Goal: Task Accomplishment & Management: Use online tool/utility

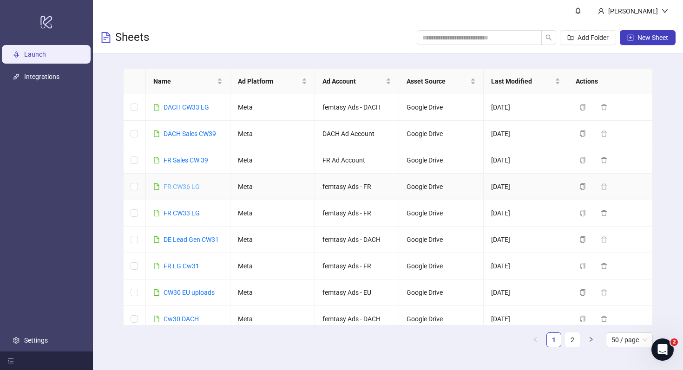
click at [182, 184] on link "FR CW36 LG" at bounding box center [182, 186] width 36 height 7
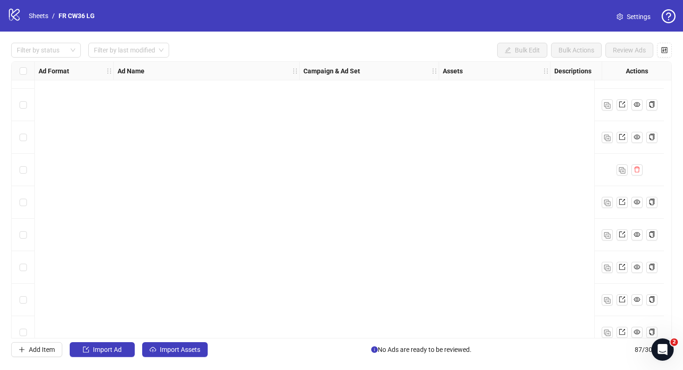
scroll to position [2576, 0]
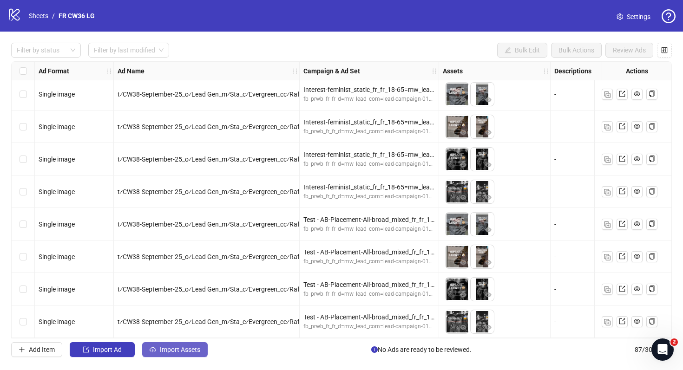
click at [178, 347] on span "Import Assets" at bounding box center [180, 349] width 40 height 7
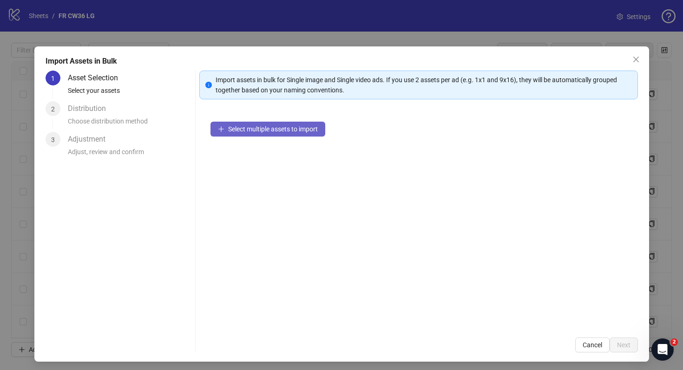
click at [273, 122] on button "Select multiple assets to import" at bounding box center [268, 129] width 115 height 15
click at [580, 346] on button "Cancel" at bounding box center [592, 345] width 34 height 15
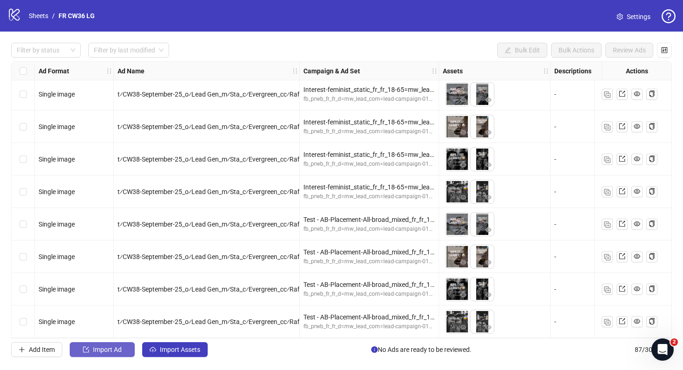
click at [127, 353] on button "Import Ad" at bounding box center [102, 349] width 65 height 15
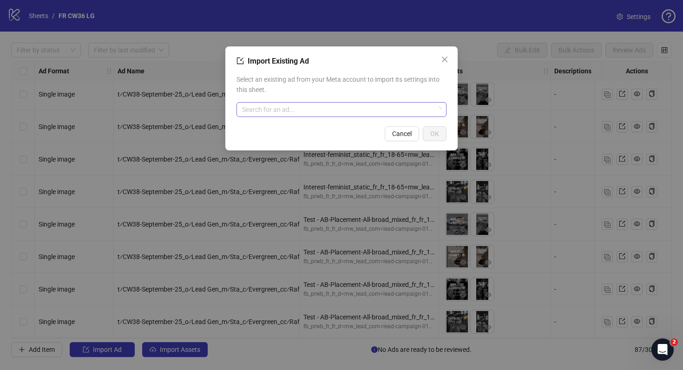
click at [344, 106] on input "search" at bounding box center [337, 110] width 191 height 14
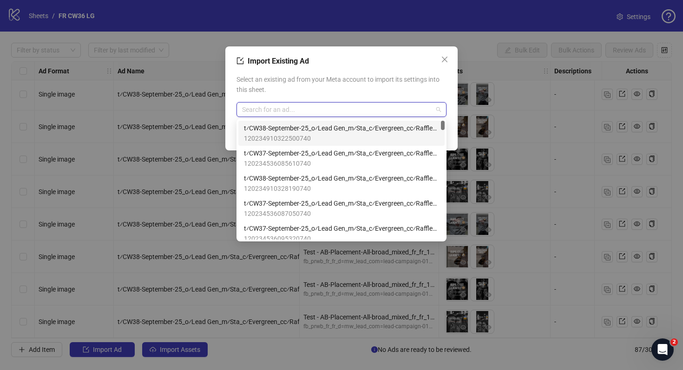
click at [361, 133] on span "120234910322500740" at bounding box center [341, 138] width 195 height 10
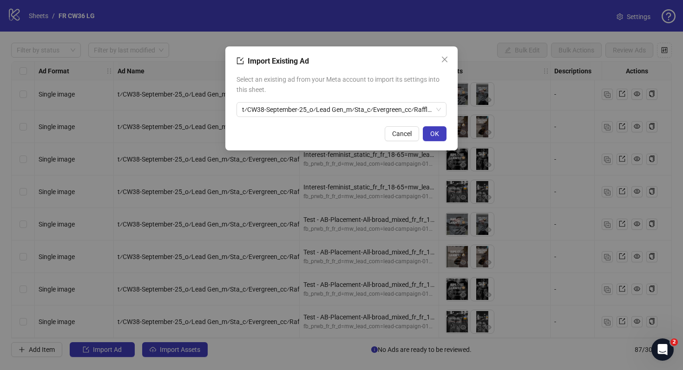
click at [448, 133] on div "Import Existing Ad Select an existing ad from your Meta account to import its s…" at bounding box center [341, 98] width 232 height 104
click at [442, 134] on button "OK" at bounding box center [435, 133] width 24 height 15
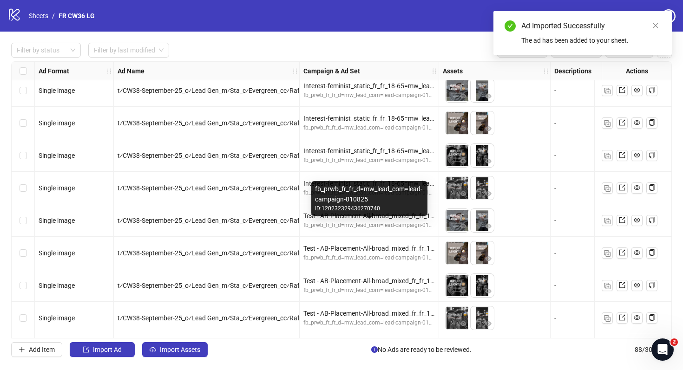
scroll to position [2608, 0]
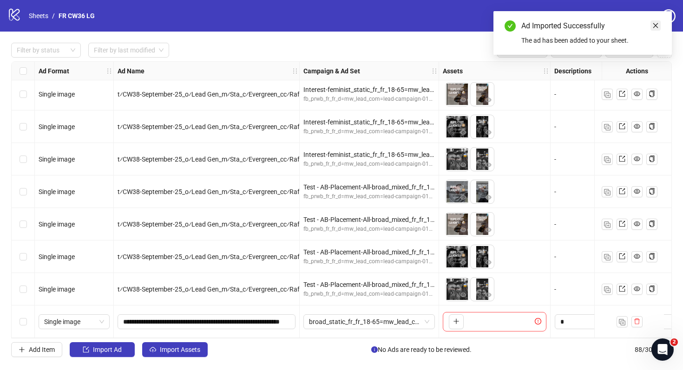
click at [657, 28] on icon "close" at bounding box center [655, 25] width 7 height 7
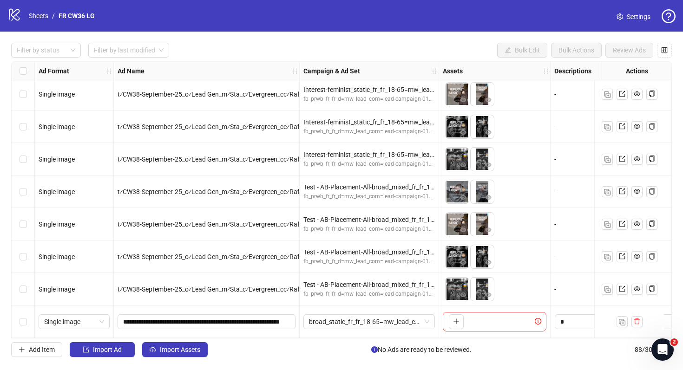
click at [645, 22] on link "Settings" at bounding box center [633, 16] width 49 height 15
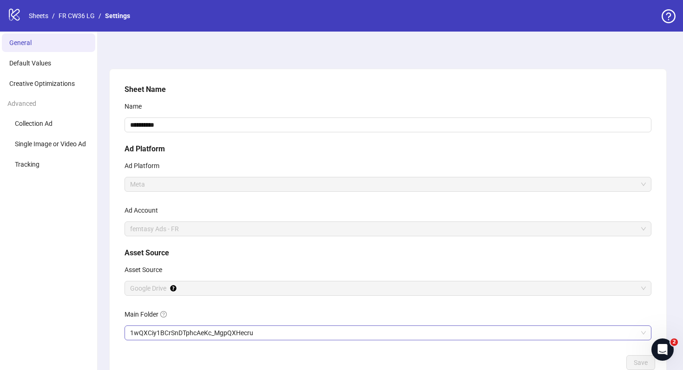
click at [190, 335] on span "1wQXCiy1BCrSnDTphcAeKc_MgpQXHecru" at bounding box center [388, 333] width 516 height 14
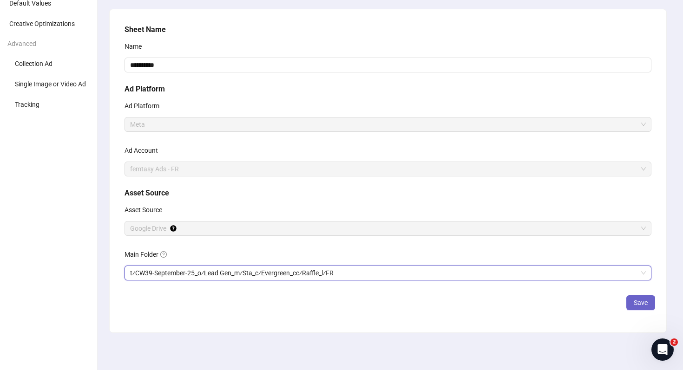
click at [638, 302] on span "Save" at bounding box center [641, 302] width 14 height 7
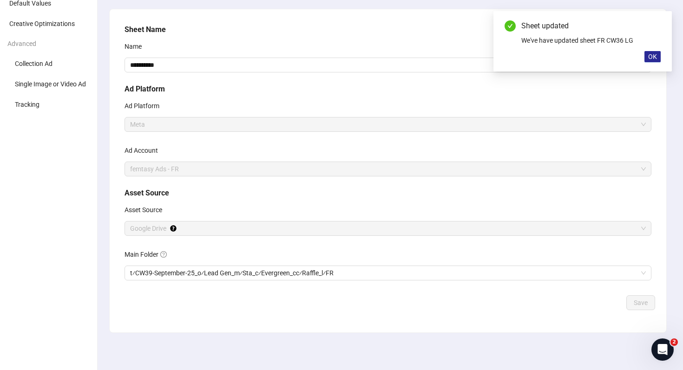
click at [648, 54] on button "OK" at bounding box center [653, 56] width 16 height 11
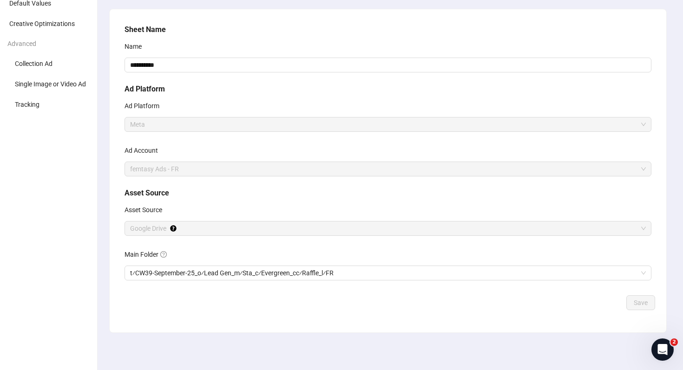
scroll to position [0, 0]
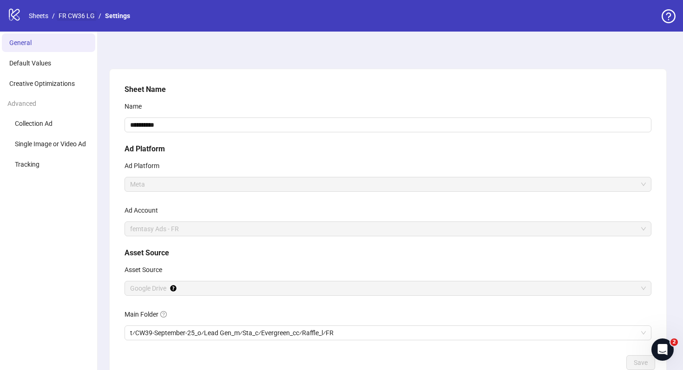
click at [88, 13] on link "FR CW36 LG" at bounding box center [77, 16] width 40 height 10
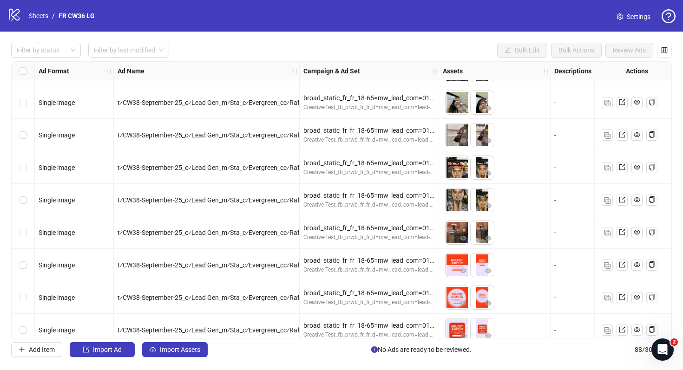
scroll to position [2608, 0]
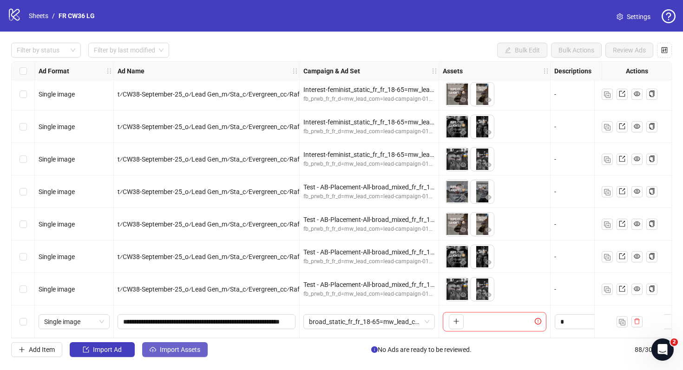
click at [163, 350] on span "Import Assets" at bounding box center [180, 349] width 40 height 7
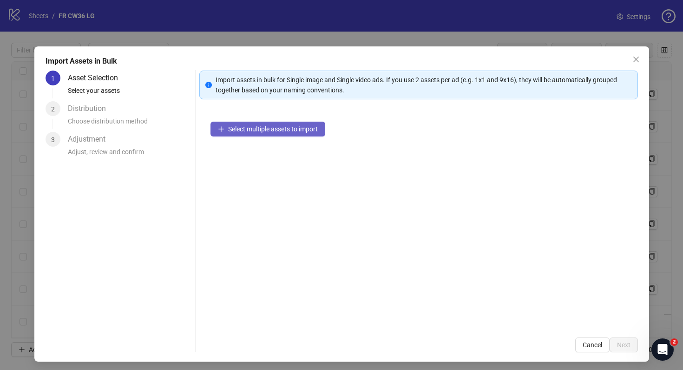
click at [296, 132] on span "Select multiple assets to import" at bounding box center [273, 128] width 90 height 7
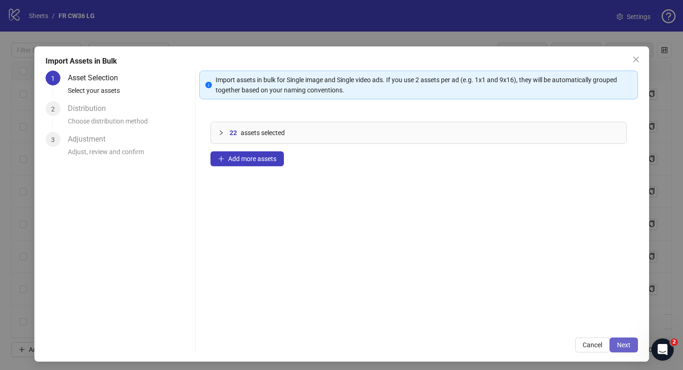
click at [624, 346] on span "Next" at bounding box center [623, 345] width 13 height 7
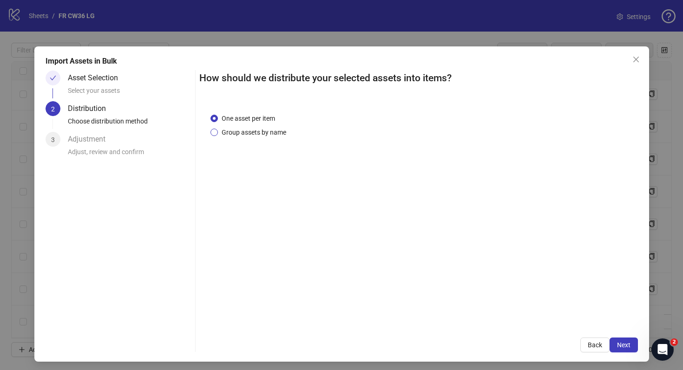
click at [285, 136] on span "Group assets by name" at bounding box center [254, 132] width 72 height 10
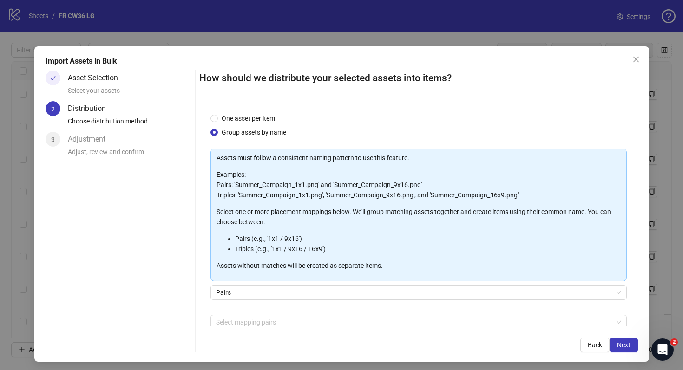
click at [469, 311] on div "Pairs" at bounding box center [419, 298] width 416 height 26
click at [472, 317] on div at bounding box center [413, 322] width 403 height 13
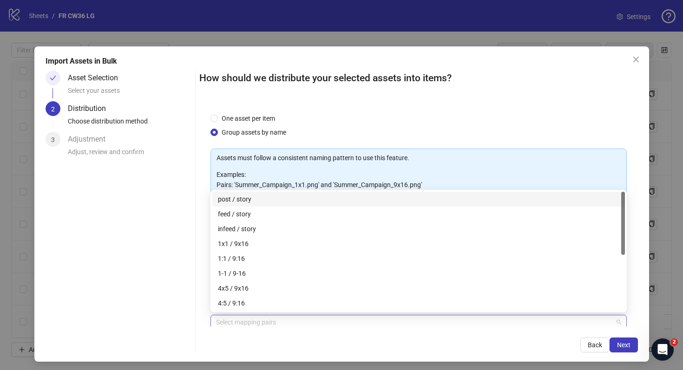
scroll to position [1, 0]
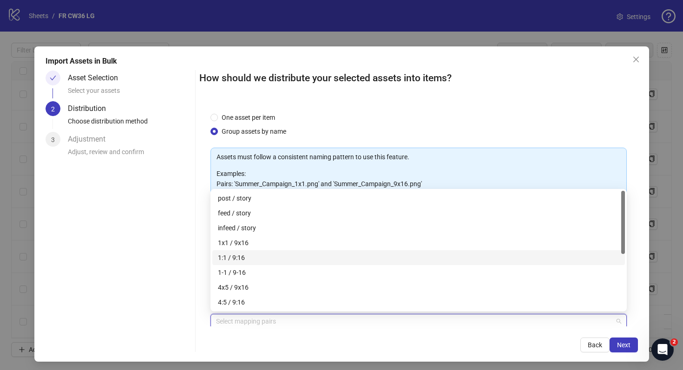
click at [438, 257] on div "1:1 / 9:16" at bounding box center [419, 258] width 402 height 10
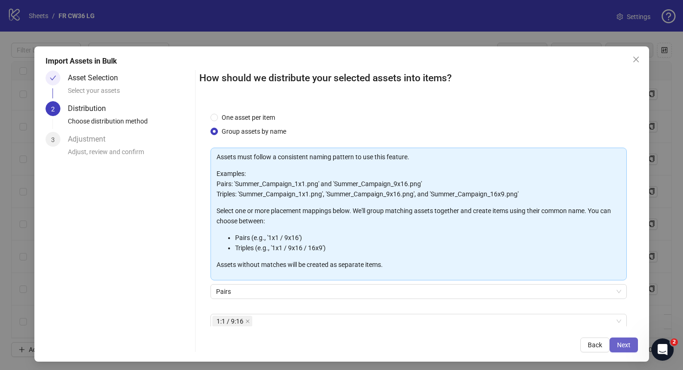
click at [624, 347] on span "Next" at bounding box center [623, 345] width 13 height 7
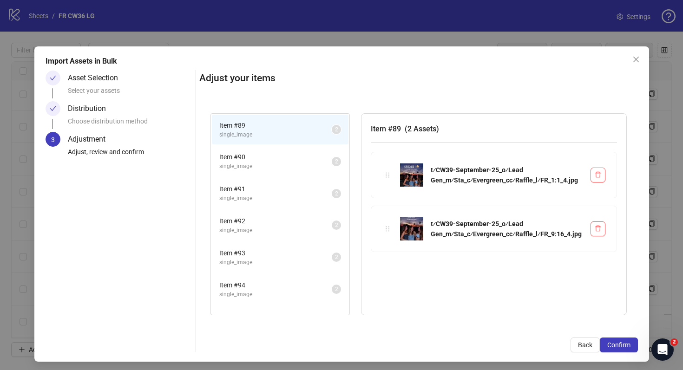
click at [280, 201] on span "single_image" at bounding box center [275, 198] width 112 height 9
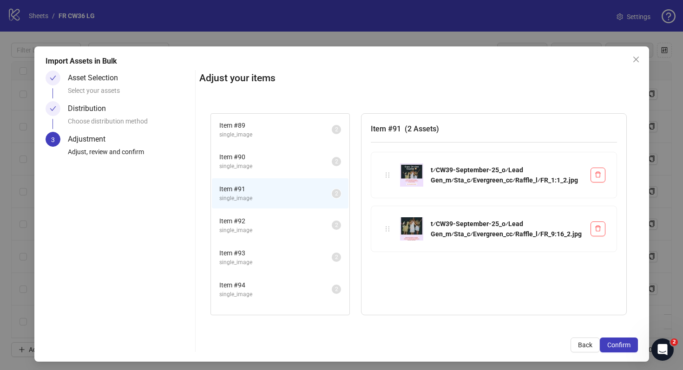
click at [280, 307] on li "Item # 95 single_image 2" at bounding box center [280, 322] width 137 height 30
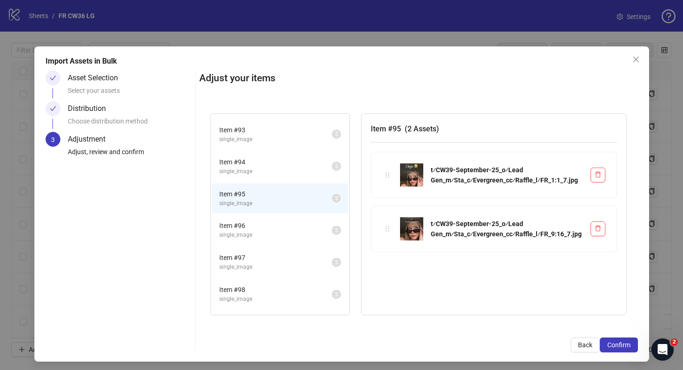
scroll to position [150, 0]
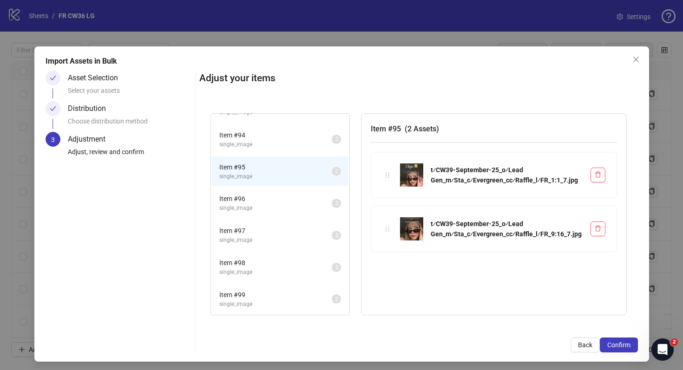
click at [284, 300] on span "single_image" at bounding box center [275, 304] width 112 height 9
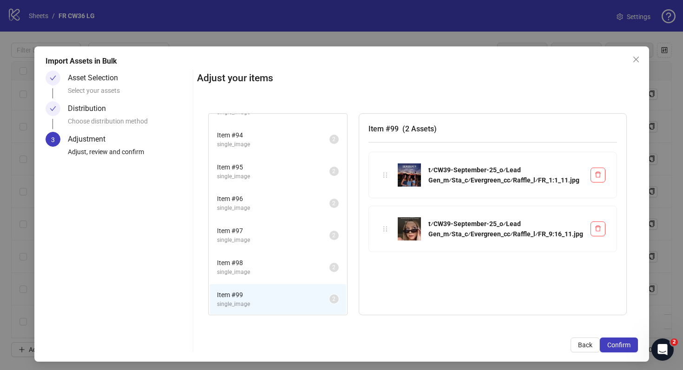
click at [287, 269] on span "single_image" at bounding box center [273, 272] width 112 height 9
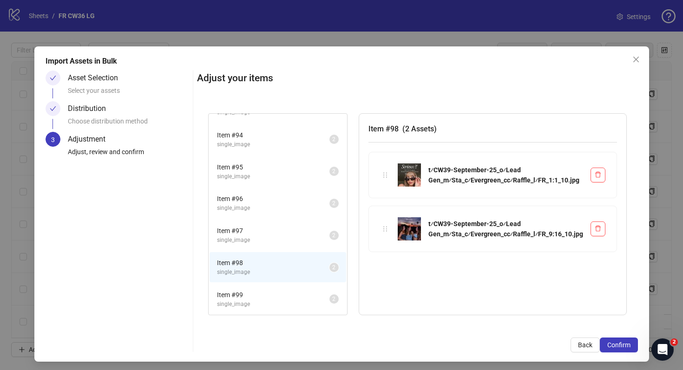
click at [286, 242] on span "single_image" at bounding box center [273, 240] width 112 height 9
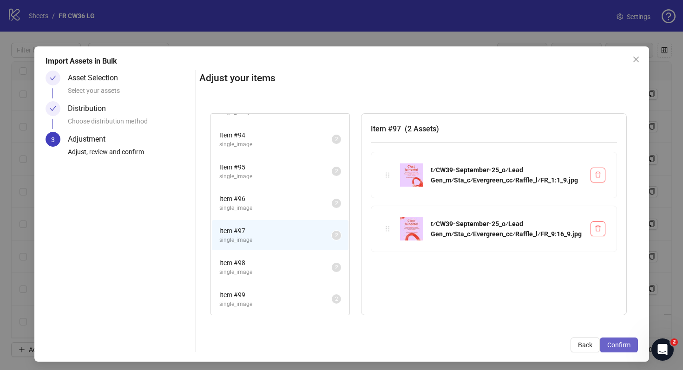
click at [620, 349] on button "Confirm" at bounding box center [619, 345] width 38 height 15
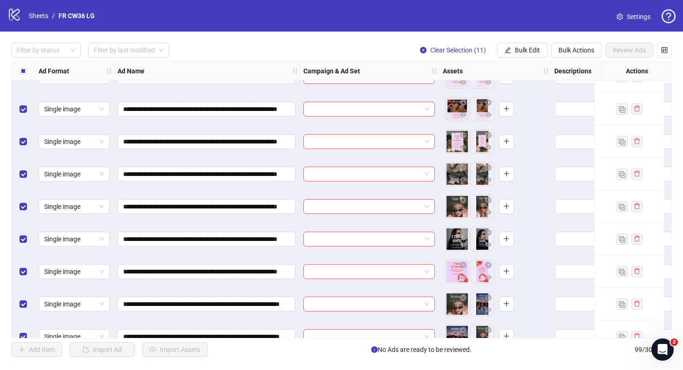
scroll to position [2966, 0]
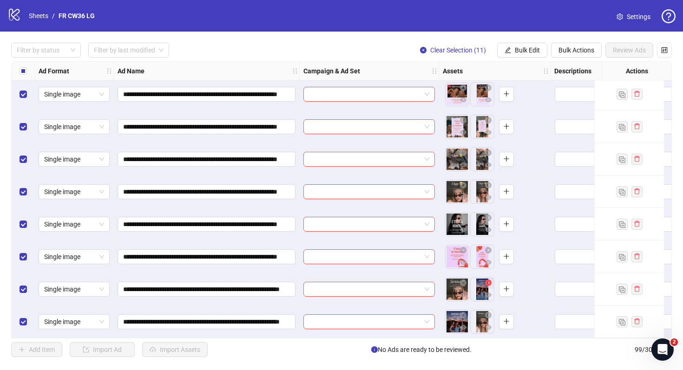
click at [489, 281] on icon "close-circle" at bounding box center [488, 283] width 7 height 7
click at [488, 312] on icon "close-circle" at bounding box center [488, 315] width 7 height 7
click at [481, 286] on icon "plus" at bounding box center [481, 289] width 7 height 7
click at [486, 315] on button "button" at bounding box center [481, 322] width 15 height 15
click at [522, 50] on span "Bulk Edit" at bounding box center [527, 49] width 25 height 7
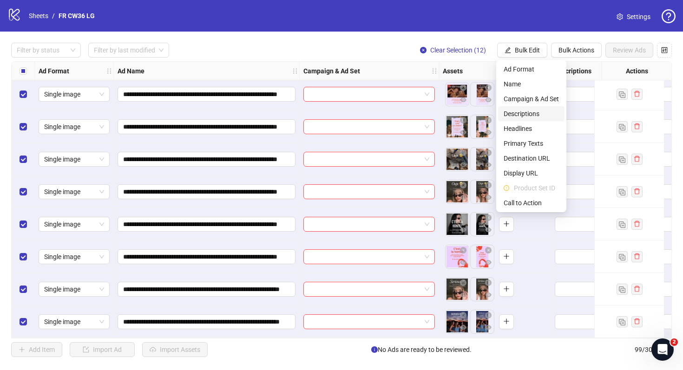
click at [518, 112] on span "Descriptions" at bounding box center [531, 114] width 55 height 10
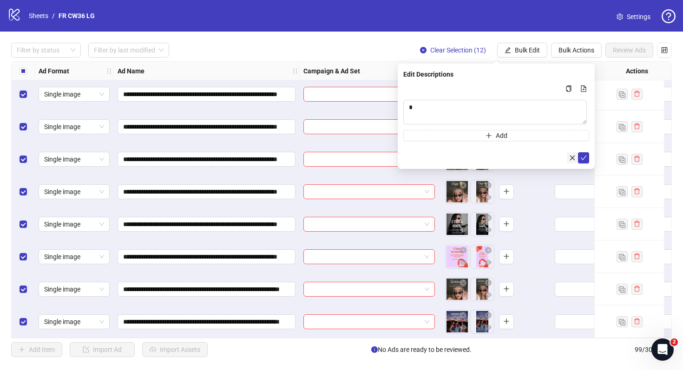
click at [575, 156] on icon "close" at bounding box center [572, 157] width 5 height 5
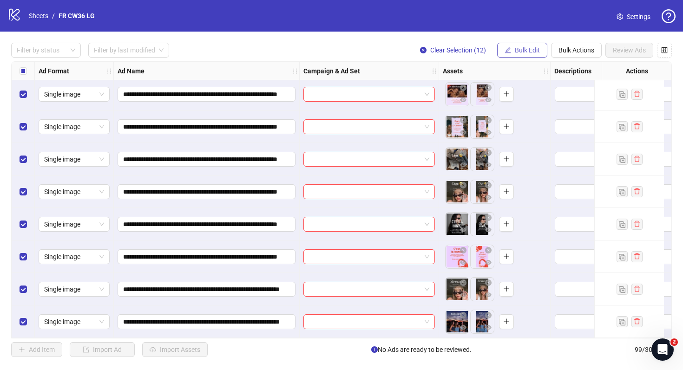
click at [525, 50] on span "Bulk Edit" at bounding box center [527, 49] width 25 height 7
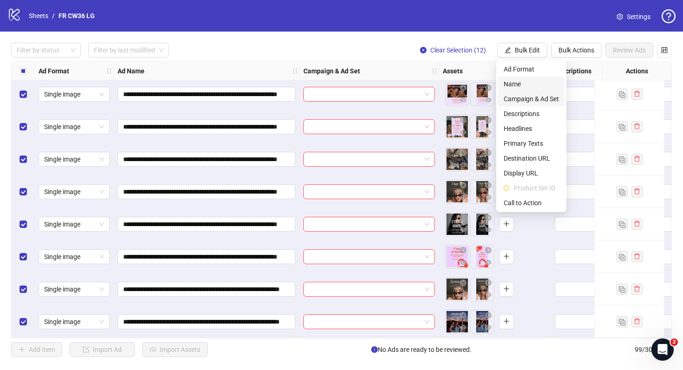
click at [519, 97] on span "Campaign & Ad Set" at bounding box center [531, 99] width 55 height 10
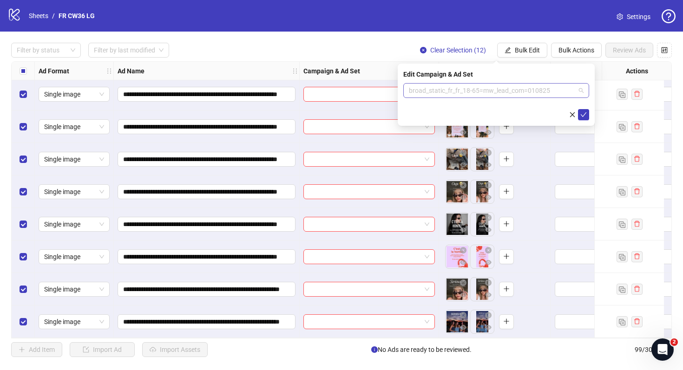
click at [494, 89] on span "broad_static_fr_fr_18-65=mw_lead_com=010825" at bounding box center [496, 91] width 175 height 14
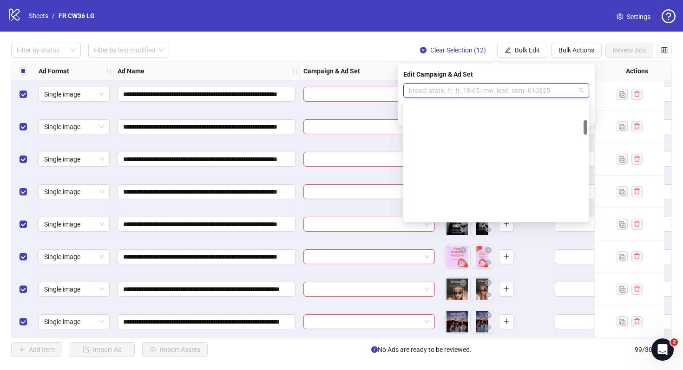
scroll to position [0, 0]
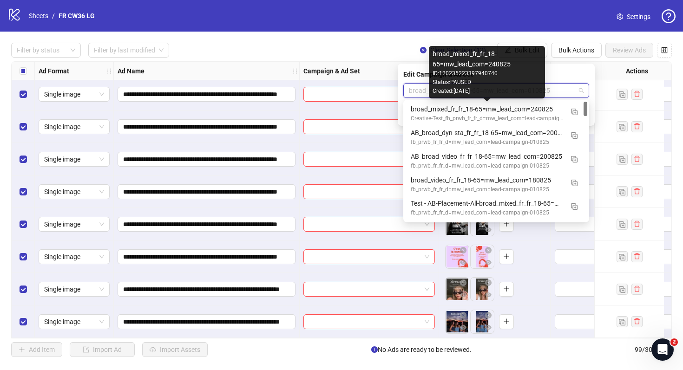
click at [495, 113] on div "broad_mixed_fr_fr_18-65=mw_lead_com=240825" at bounding box center [487, 109] width 152 height 10
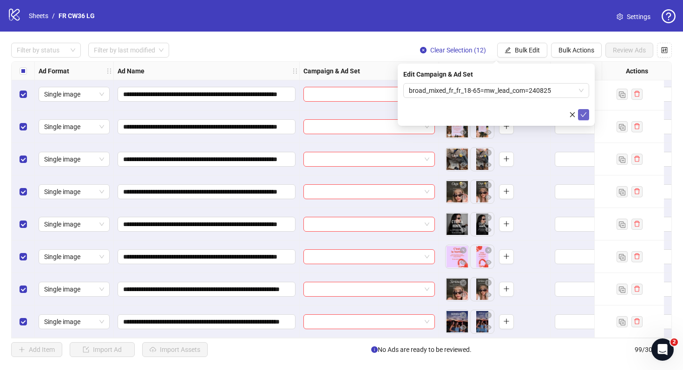
click at [587, 114] on button "submit" at bounding box center [583, 114] width 11 height 11
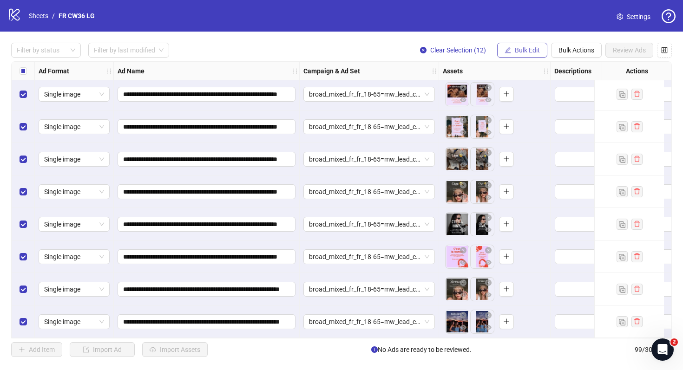
click at [533, 53] on span "Bulk Edit" at bounding box center [527, 49] width 25 height 7
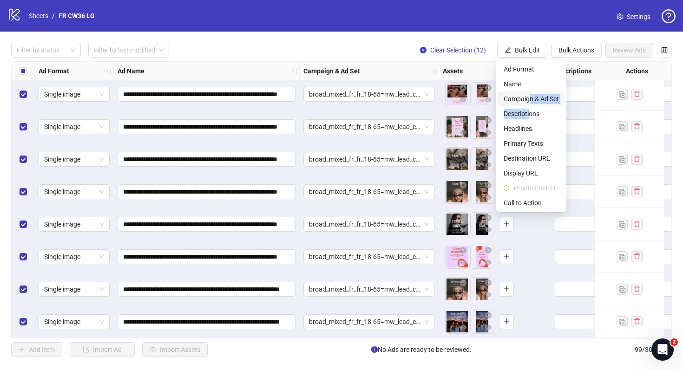
drag, startPoint x: 531, startPoint y: 115, endPoint x: 527, endPoint y: 94, distance: 21.6
click at [527, 94] on ul "Ad Format Name Campaign & Ad Set Descriptions Headlines Primary Texts Destinati…" at bounding box center [531, 136] width 70 height 152
click at [514, 131] on span "Headlines" at bounding box center [531, 129] width 55 height 10
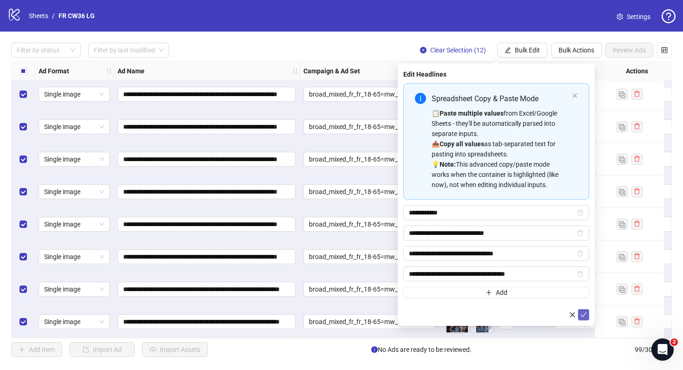
click at [582, 315] on icon "check" at bounding box center [583, 315] width 7 height 7
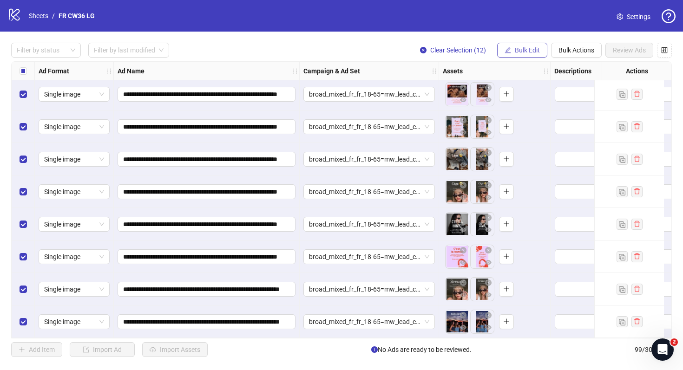
click at [518, 50] on span "Bulk Edit" at bounding box center [527, 49] width 25 height 7
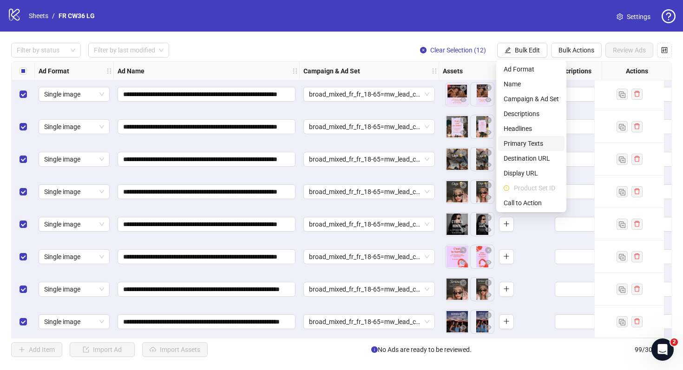
click at [534, 143] on span "Primary Texts" at bounding box center [531, 143] width 55 height 10
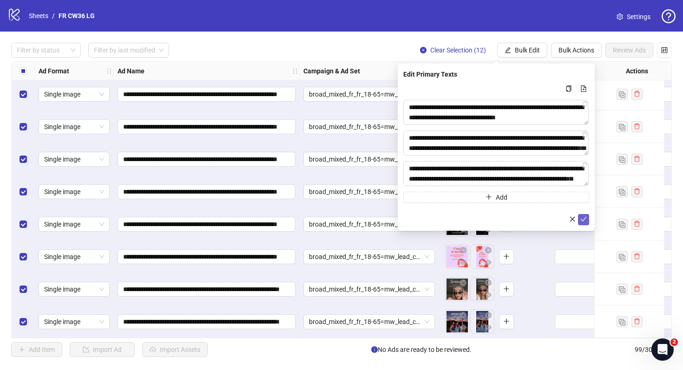
click at [584, 221] on icon "check" at bounding box center [583, 219] width 7 height 7
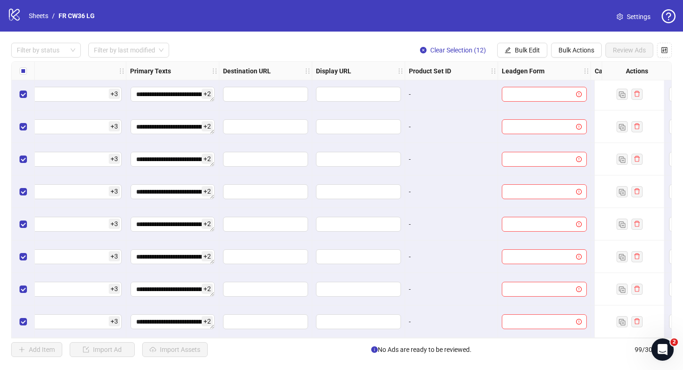
scroll to position [2966, 867]
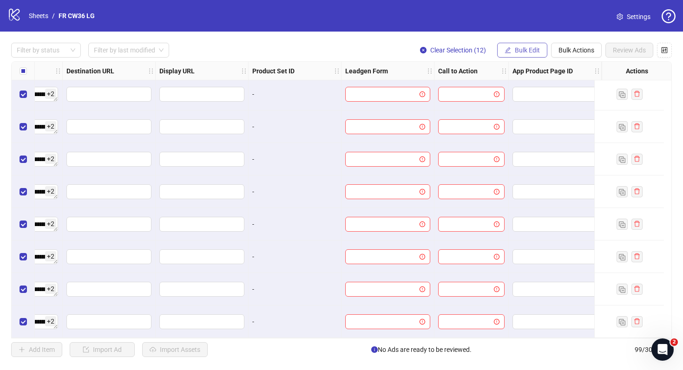
click at [510, 46] on button "Bulk Edit" at bounding box center [522, 50] width 50 height 15
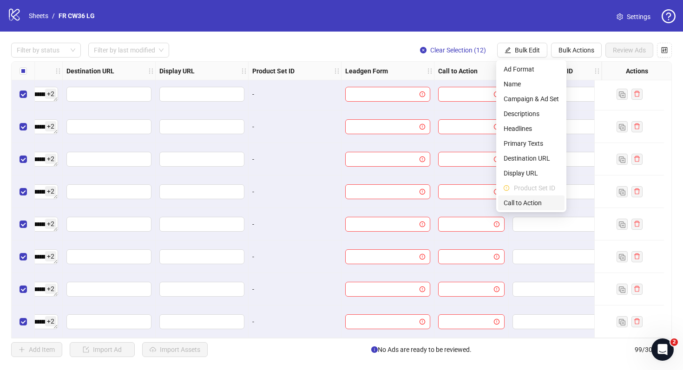
click at [527, 198] on span "Call to Action" at bounding box center [531, 203] width 55 height 10
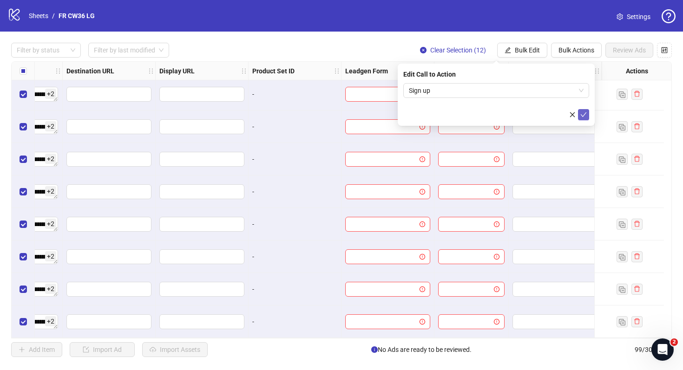
click at [580, 115] on icon "check" at bounding box center [583, 115] width 7 height 7
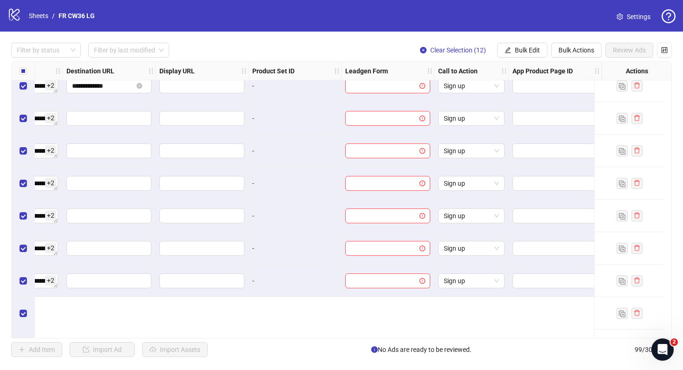
scroll to position [2753, 867]
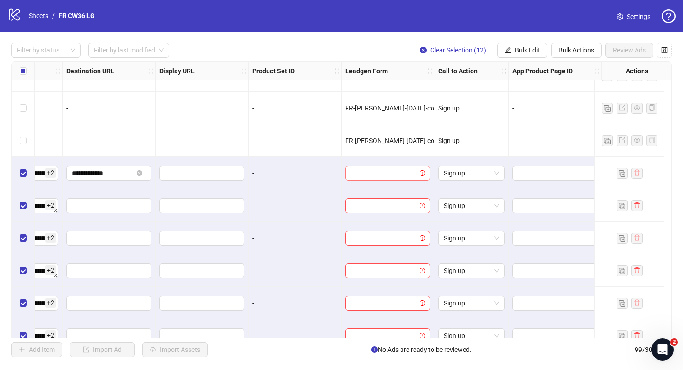
click at [397, 172] on input "search" at bounding box center [384, 173] width 66 height 14
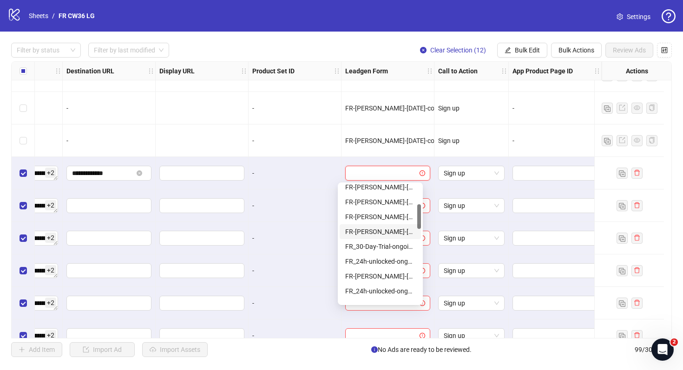
scroll to position [95, 0]
click at [383, 275] on div "FR-[PERSON_NAME]-[DATE]-copy-good" at bounding box center [380, 275] width 70 height 10
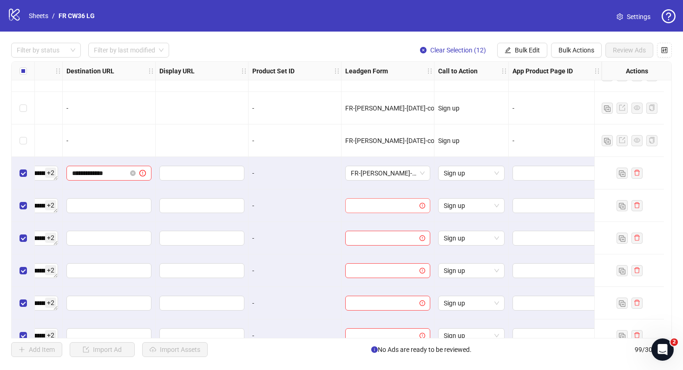
click at [384, 206] on input "search" at bounding box center [384, 206] width 66 height 14
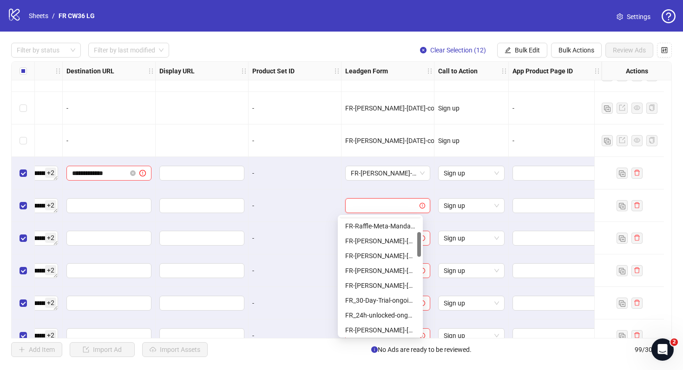
scroll to position [82, 0]
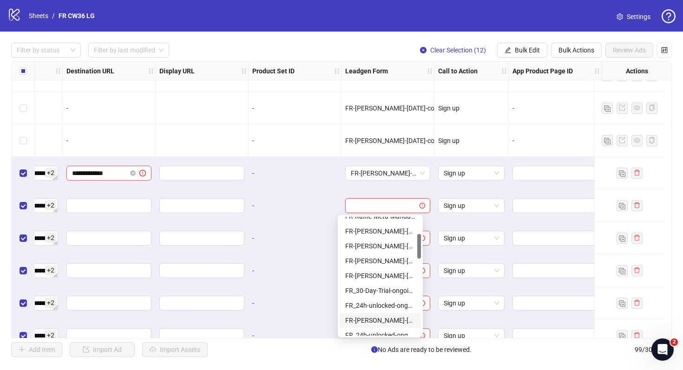
click at [389, 317] on div "FR-[PERSON_NAME]-[DATE]-copy-good" at bounding box center [380, 321] width 70 height 10
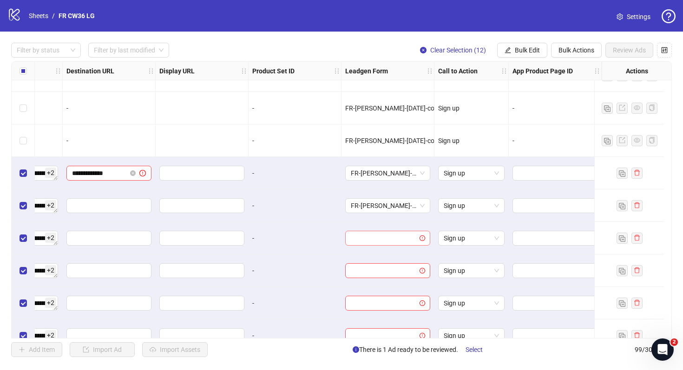
click at [392, 244] on input "search" at bounding box center [384, 238] width 66 height 14
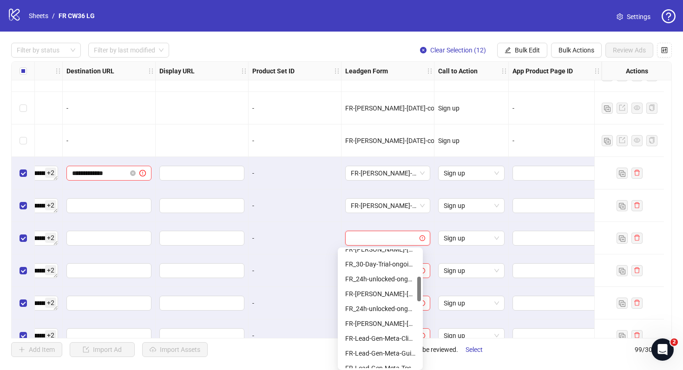
scroll to position [145, 0]
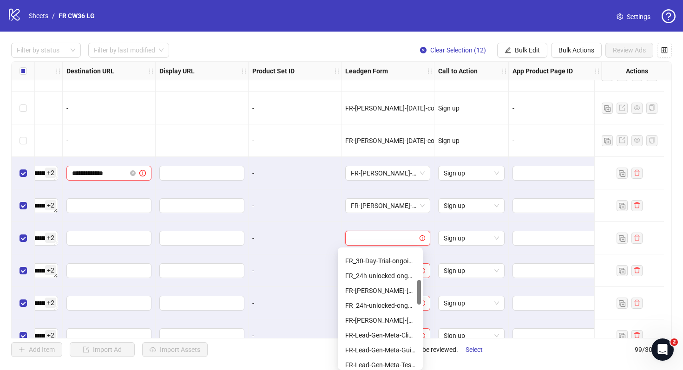
click at [393, 291] on div "FR-[PERSON_NAME]-[DATE]-copy-good" at bounding box center [380, 291] width 70 height 10
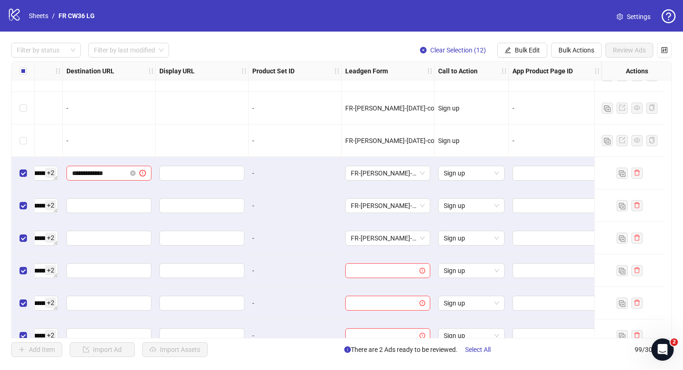
click at [415, 143] on div "FR-[PERSON_NAME]-[DATE]-copy-good" at bounding box center [387, 141] width 85 height 10
click at [383, 271] on input "search" at bounding box center [384, 271] width 66 height 14
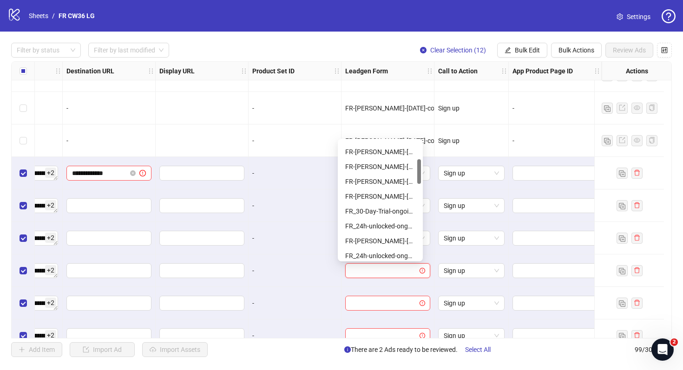
scroll to position [88, 0]
click at [395, 237] on div "FR-[PERSON_NAME]-[DATE]-copy-good" at bounding box center [380, 239] width 70 height 10
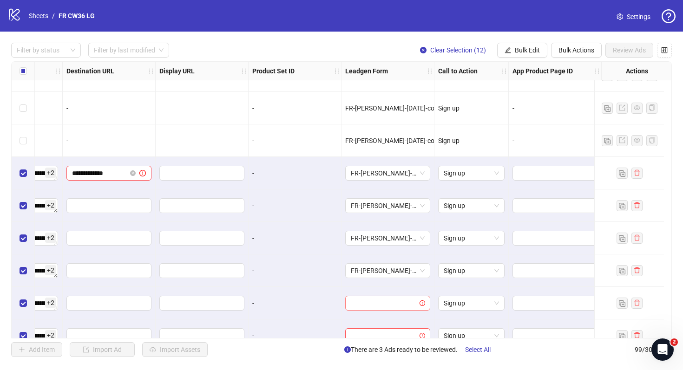
click at [381, 304] on input "search" at bounding box center [384, 303] width 66 height 14
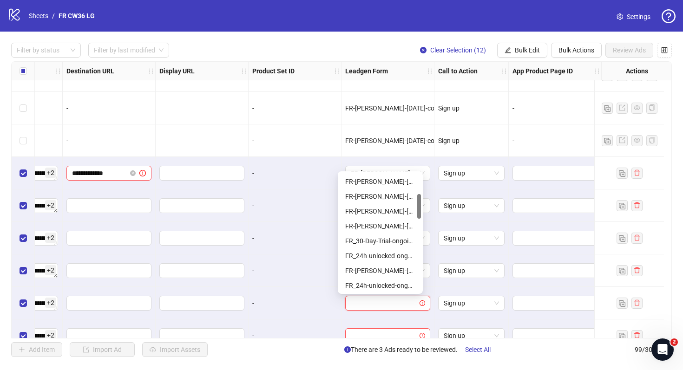
scroll to position [102, 0]
click at [389, 255] on div "FR-[PERSON_NAME]-[DATE]-copy-good" at bounding box center [380, 257] width 70 height 10
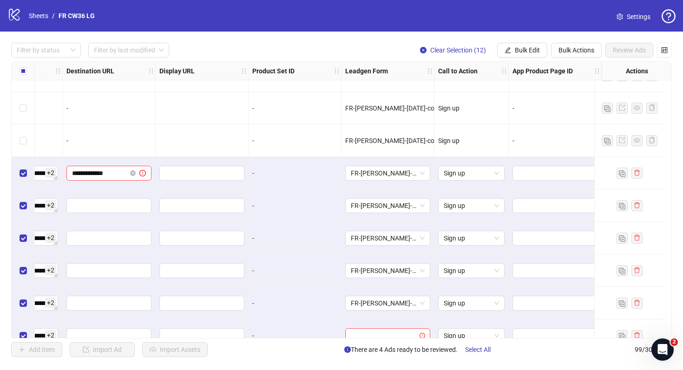
scroll to position [2966, 867]
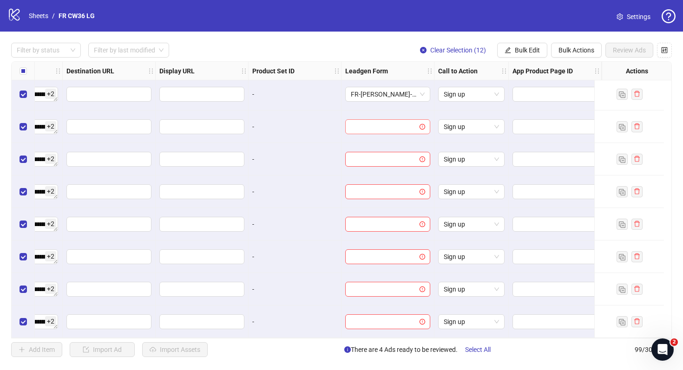
click at [397, 120] on input "search" at bounding box center [384, 127] width 66 height 14
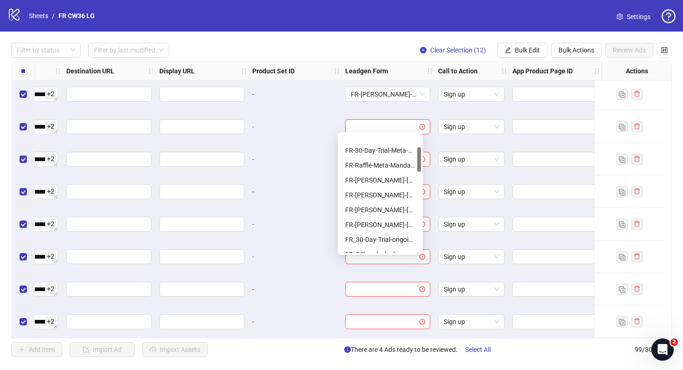
scroll to position [68, 0]
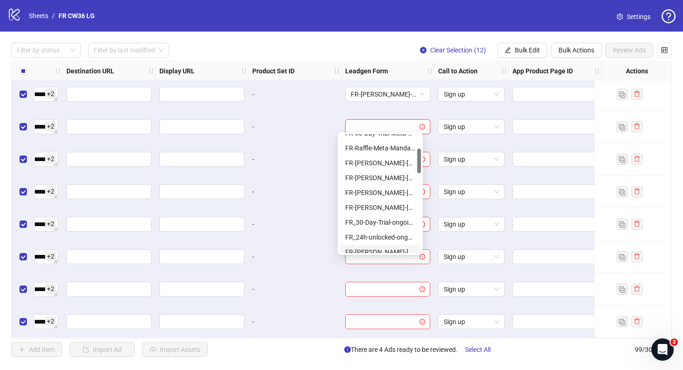
click at [388, 250] on div "FR-[PERSON_NAME]-[DATE]-copy-good" at bounding box center [380, 252] width 70 height 10
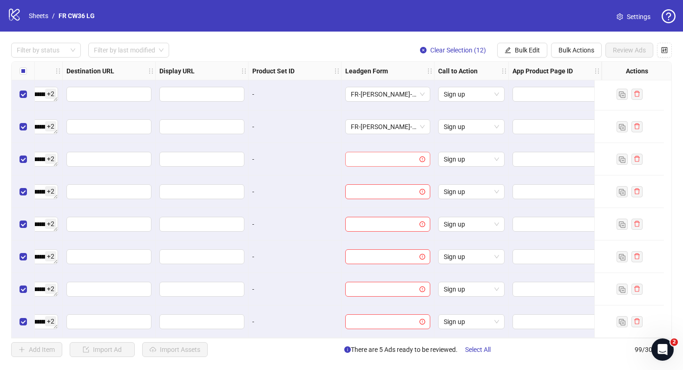
click at [394, 157] on input "search" at bounding box center [384, 159] width 66 height 14
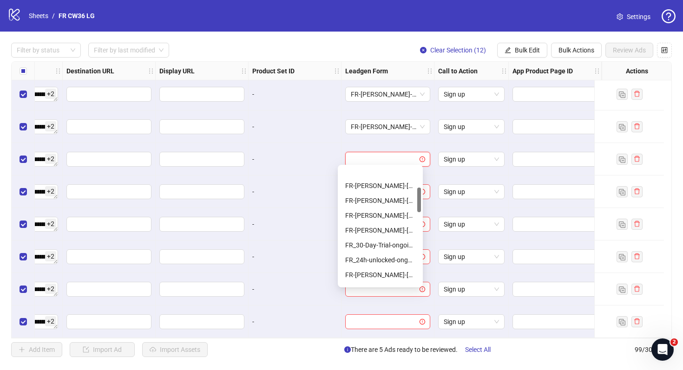
scroll to position [110, 0]
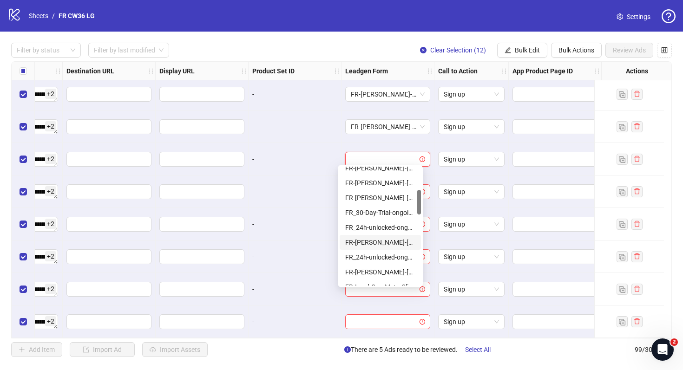
click at [392, 240] on div "FR-[PERSON_NAME]-[DATE]-copy-good" at bounding box center [380, 242] width 70 height 10
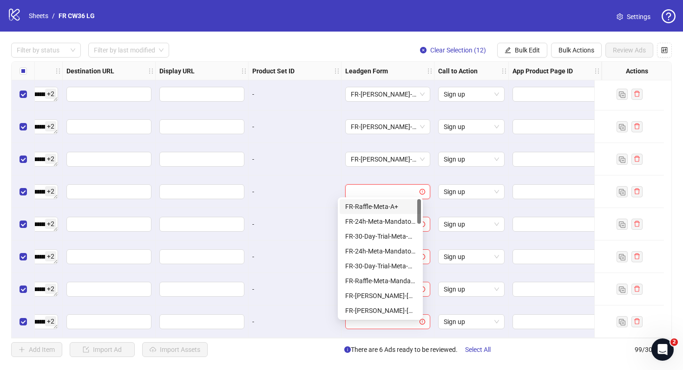
click at [399, 188] on input "search" at bounding box center [384, 192] width 66 height 14
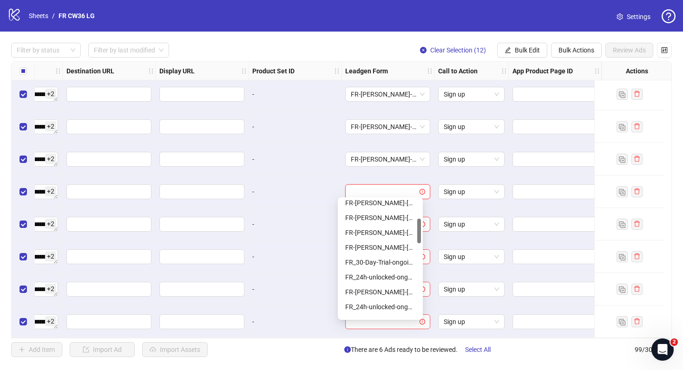
scroll to position [102, 0]
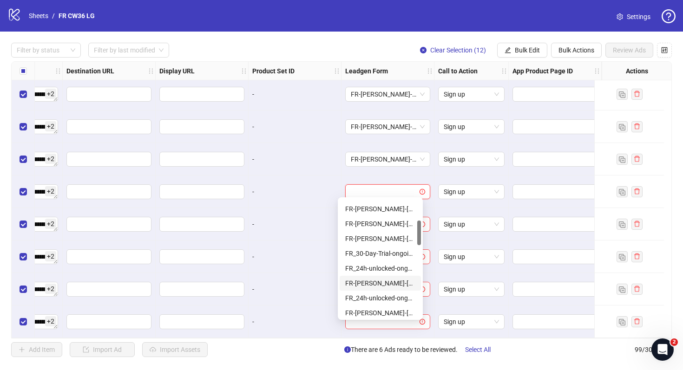
click at [393, 278] on div "FR-[PERSON_NAME]-[DATE]-copy-good" at bounding box center [380, 283] width 81 height 15
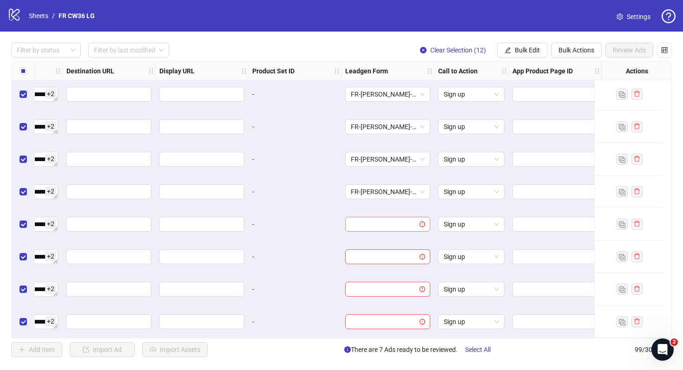
click at [395, 219] on input "search" at bounding box center [384, 224] width 66 height 14
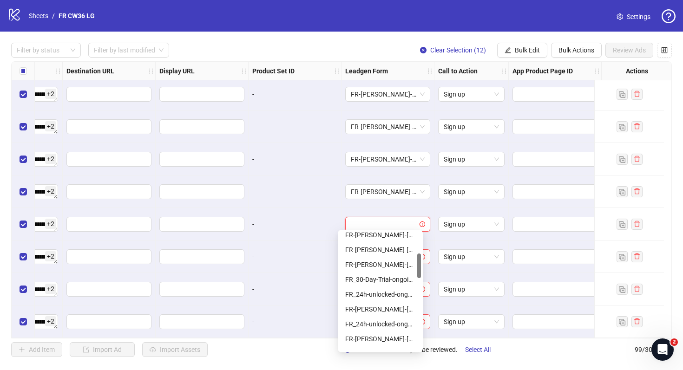
scroll to position [110, 0]
click at [402, 308] on div "FR-[PERSON_NAME]-[DATE]-copy-good" at bounding box center [380, 308] width 70 height 10
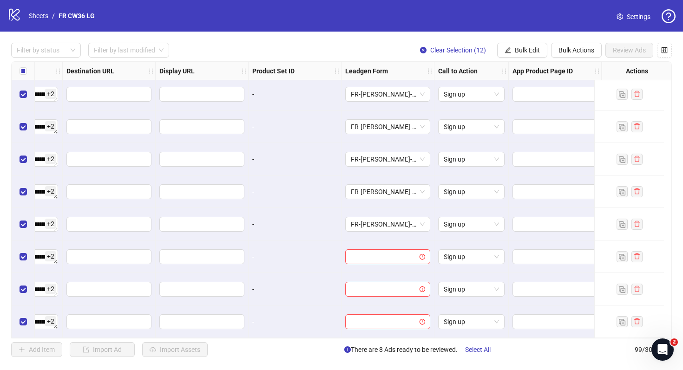
click at [402, 242] on div at bounding box center [388, 257] width 93 height 33
click at [402, 258] on input "search" at bounding box center [384, 257] width 66 height 14
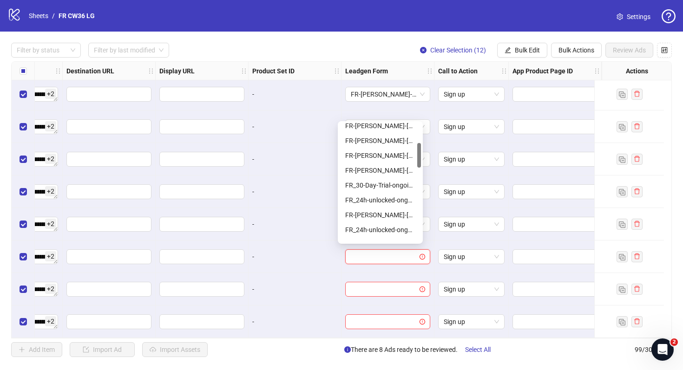
scroll to position [99, 0]
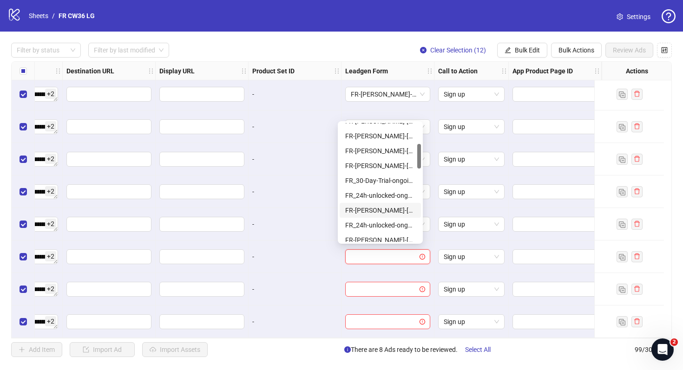
click at [401, 204] on div "FR-[PERSON_NAME]-[DATE]-copy-good" at bounding box center [380, 210] width 81 height 15
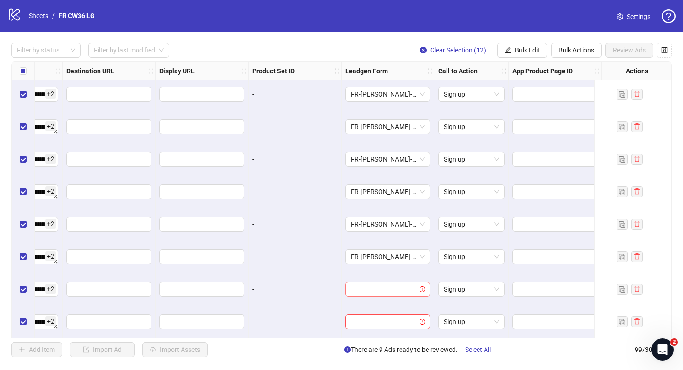
click at [404, 283] on input "search" at bounding box center [384, 290] width 66 height 14
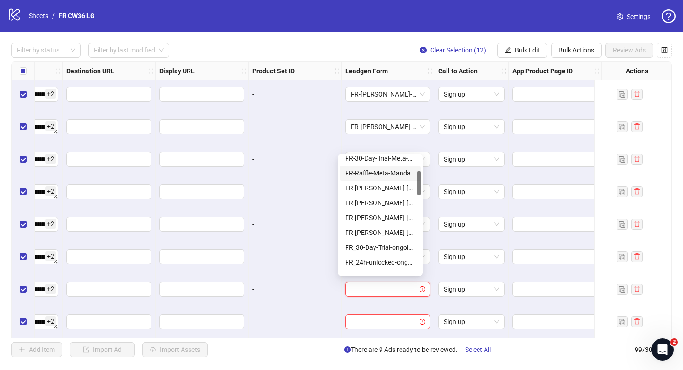
scroll to position [79, 0]
click at [402, 257] on div "FR-[PERSON_NAME]-[DATE]-copy-good" at bounding box center [380, 263] width 81 height 15
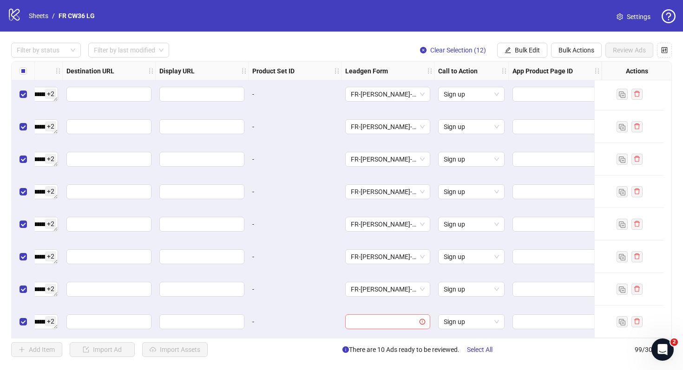
click at [396, 320] on input "search" at bounding box center [384, 322] width 66 height 14
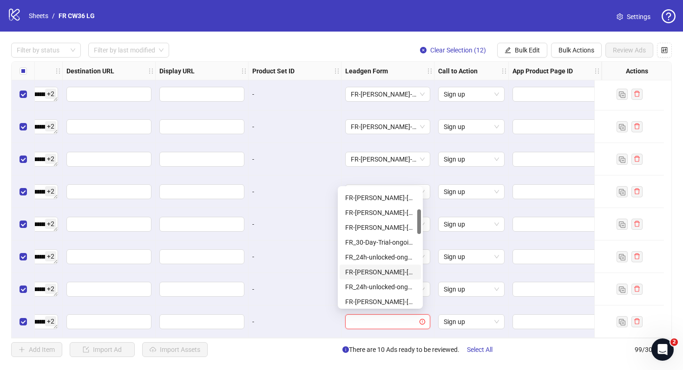
scroll to position [101, 0]
click at [380, 275] on div "FR-[PERSON_NAME]-[DATE]-copy-good" at bounding box center [380, 273] width 70 height 10
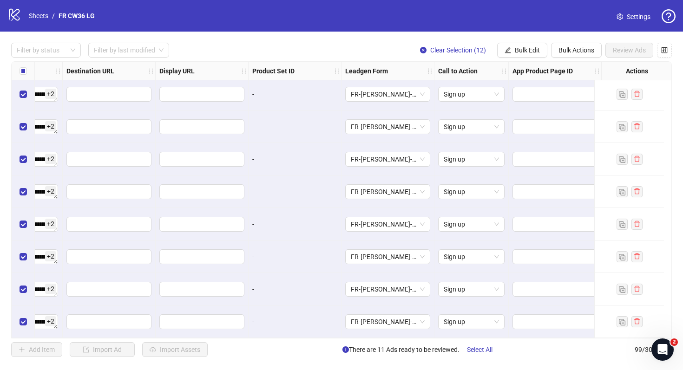
click at [342, 310] on div "FR-[PERSON_NAME]-[DATE]-copy-good" at bounding box center [388, 322] width 93 height 33
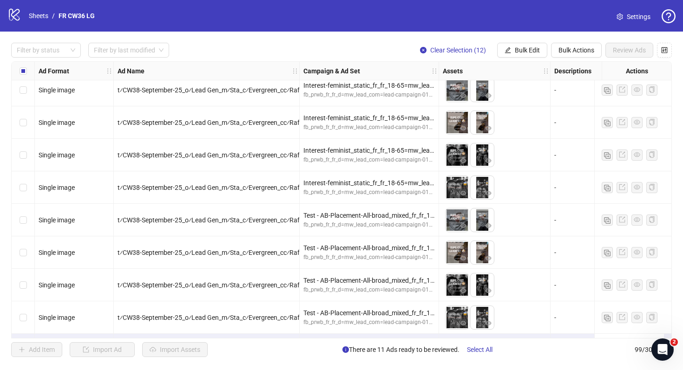
scroll to position [2562, 0]
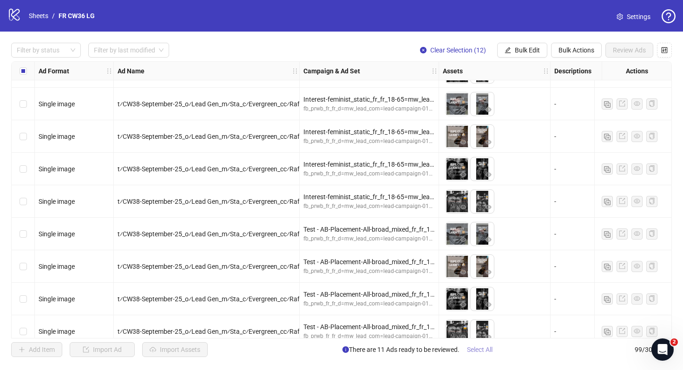
click at [476, 351] on span "Select All" at bounding box center [480, 349] width 26 height 7
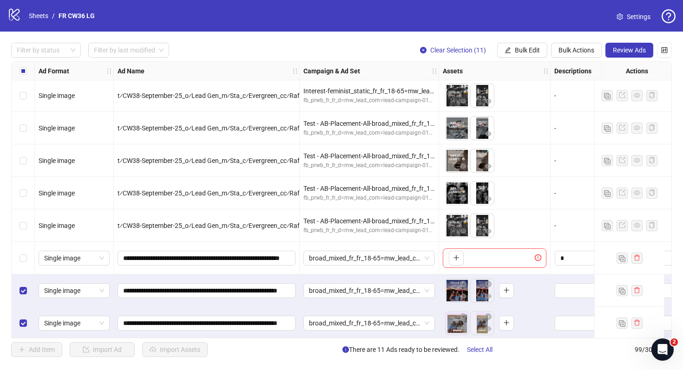
scroll to position [2673, 0]
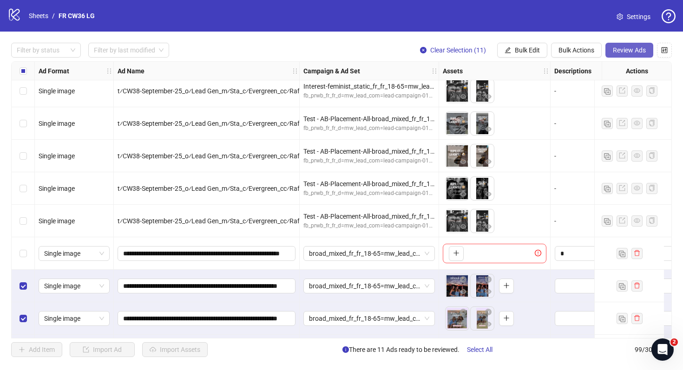
click at [618, 53] on span "Review Ads" at bounding box center [629, 49] width 33 height 7
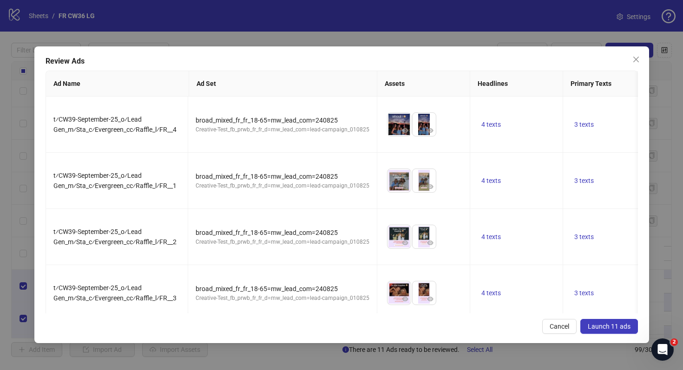
click at [598, 324] on span "Launch 11 ads" at bounding box center [609, 326] width 43 height 7
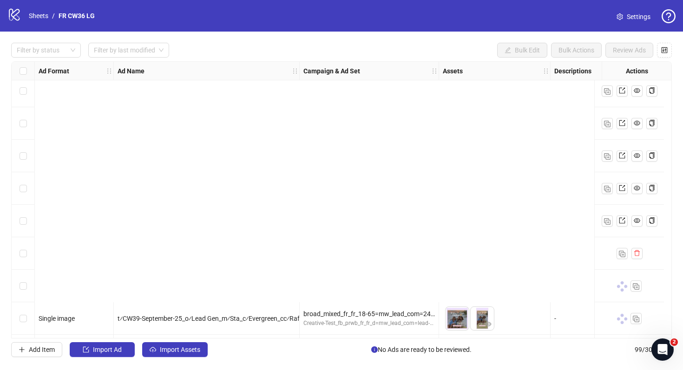
scroll to position [2966, 0]
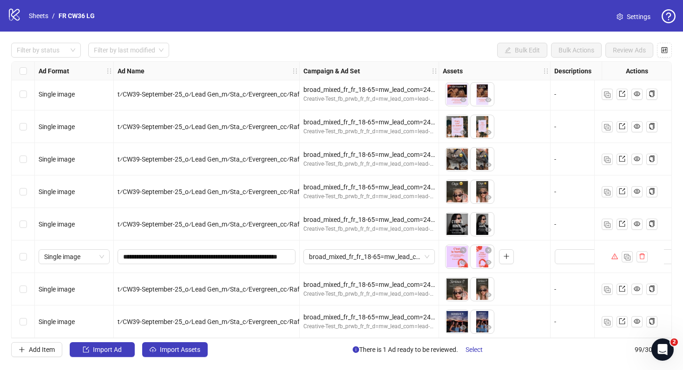
click at [610, 253] on div at bounding box center [629, 257] width 70 height 33
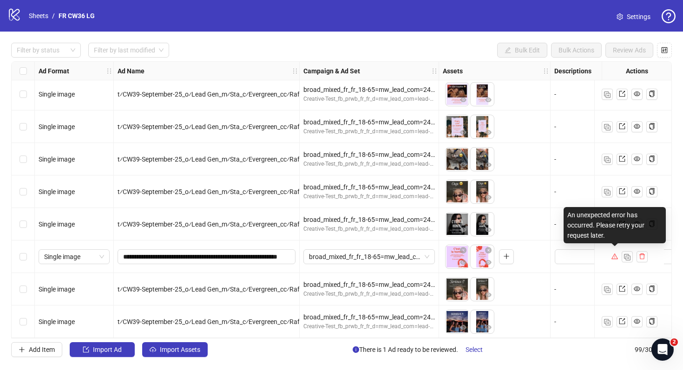
click at [615, 255] on icon "warning" at bounding box center [615, 256] width 7 height 7
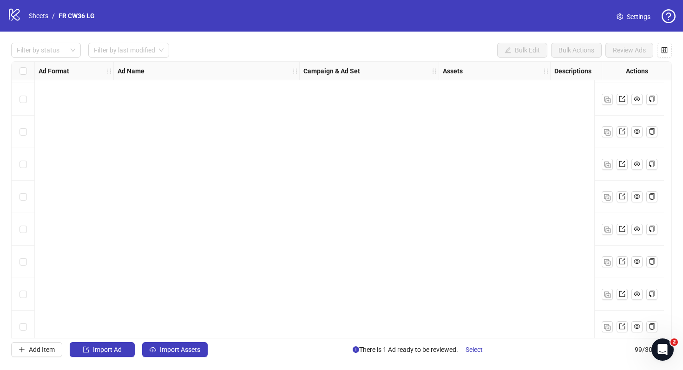
scroll to position [2966, 0]
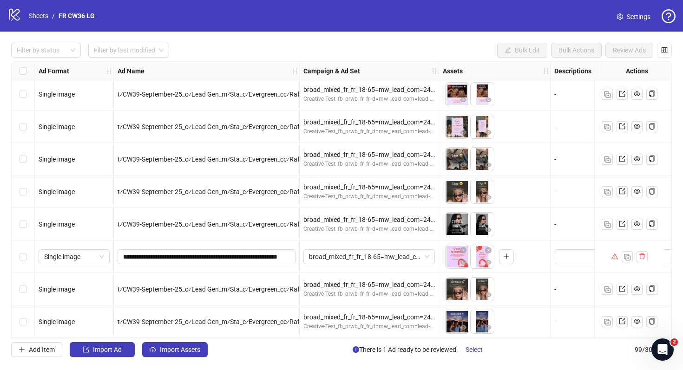
click at [610, 250] on div at bounding box center [629, 257] width 70 height 33
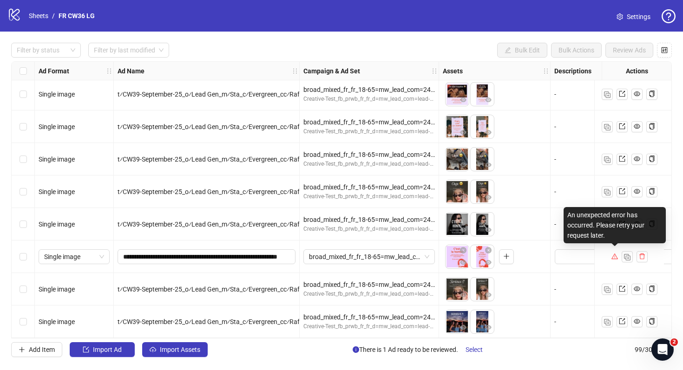
click at [614, 254] on icon "warning" at bounding box center [614, 257] width 7 height 6
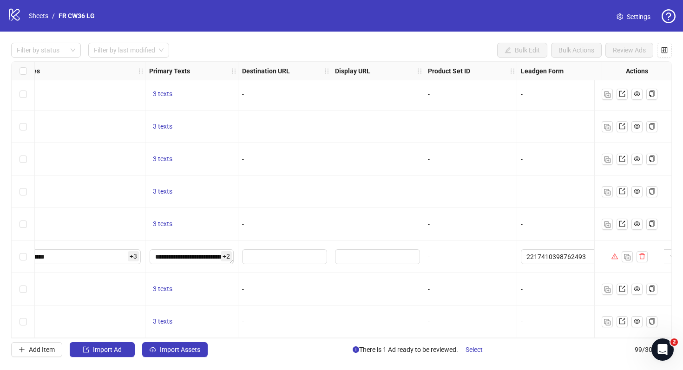
scroll to position [2966, 867]
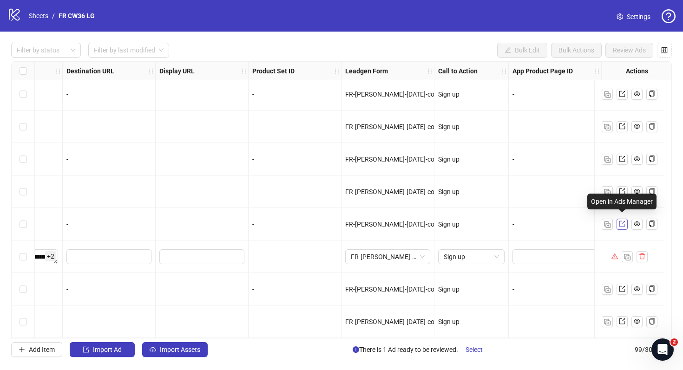
click at [624, 224] on span at bounding box center [622, 224] width 7 height 10
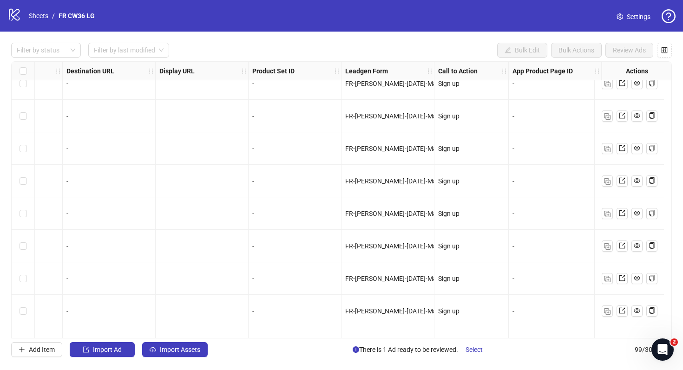
scroll to position [153, 867]
